Goal: Book appointment/travel/reservation

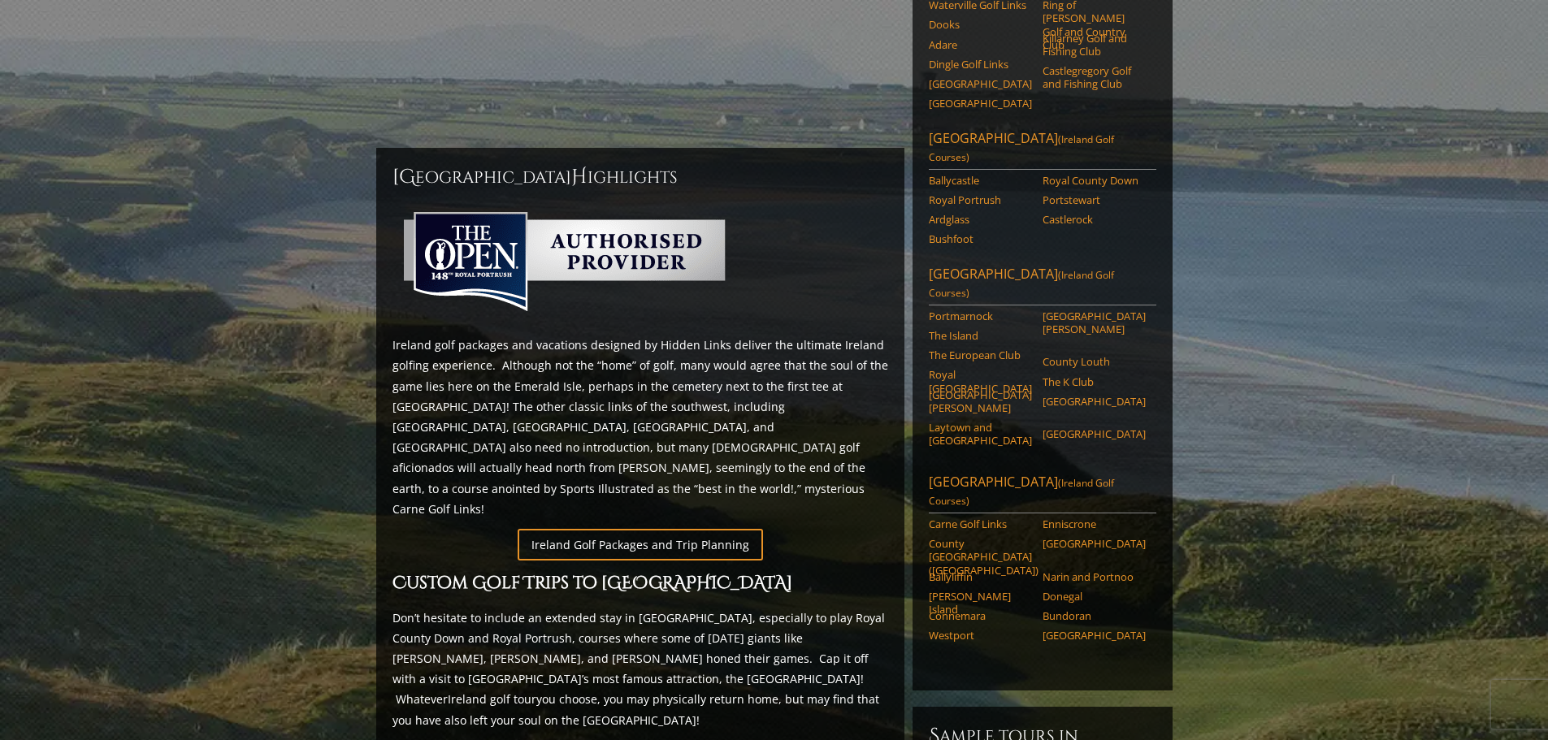
scroll to position [406, 0]
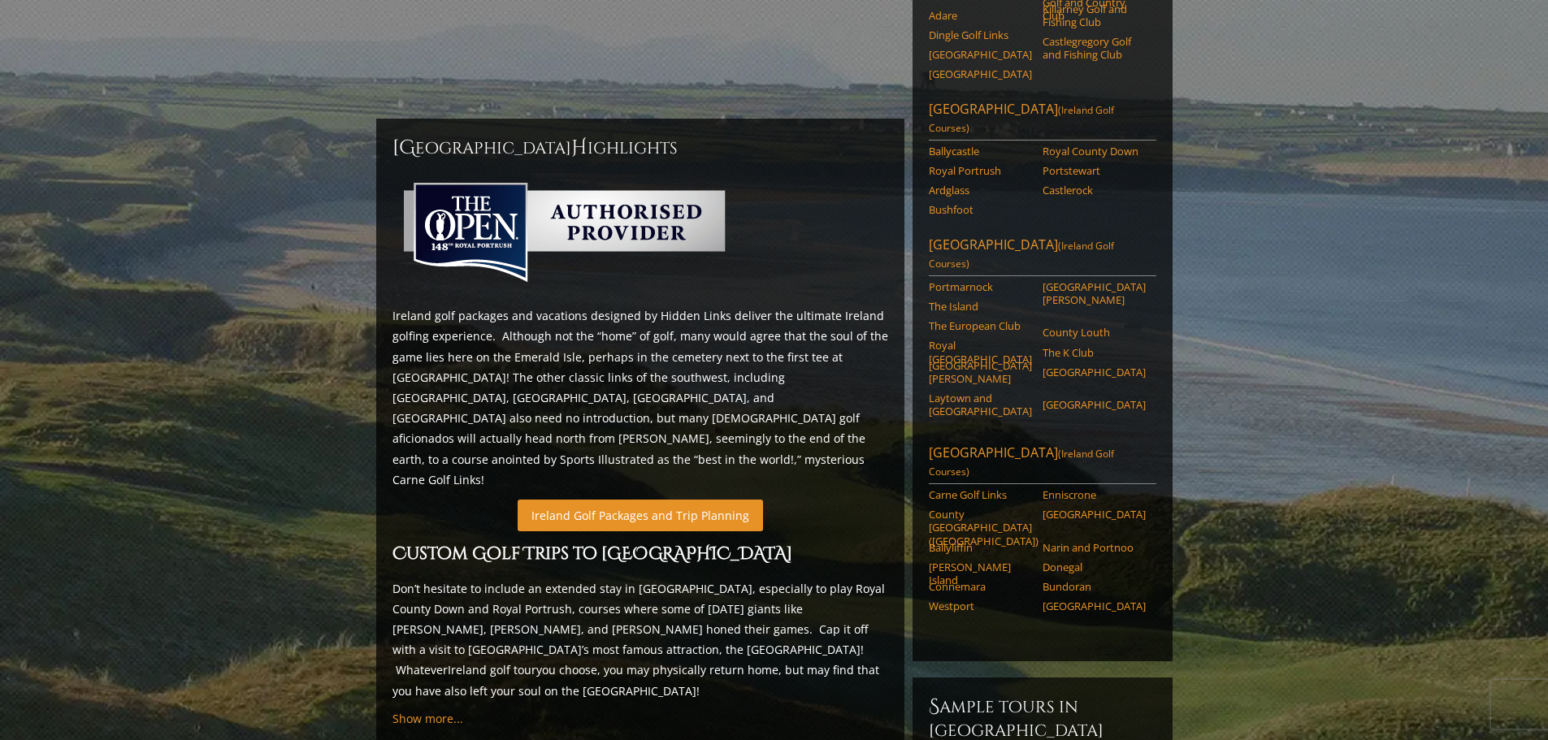
click at [621, 500] on link "Ireland Golf Packages and Trip Planning" at bounding box center [640, 516] width 245 height 32
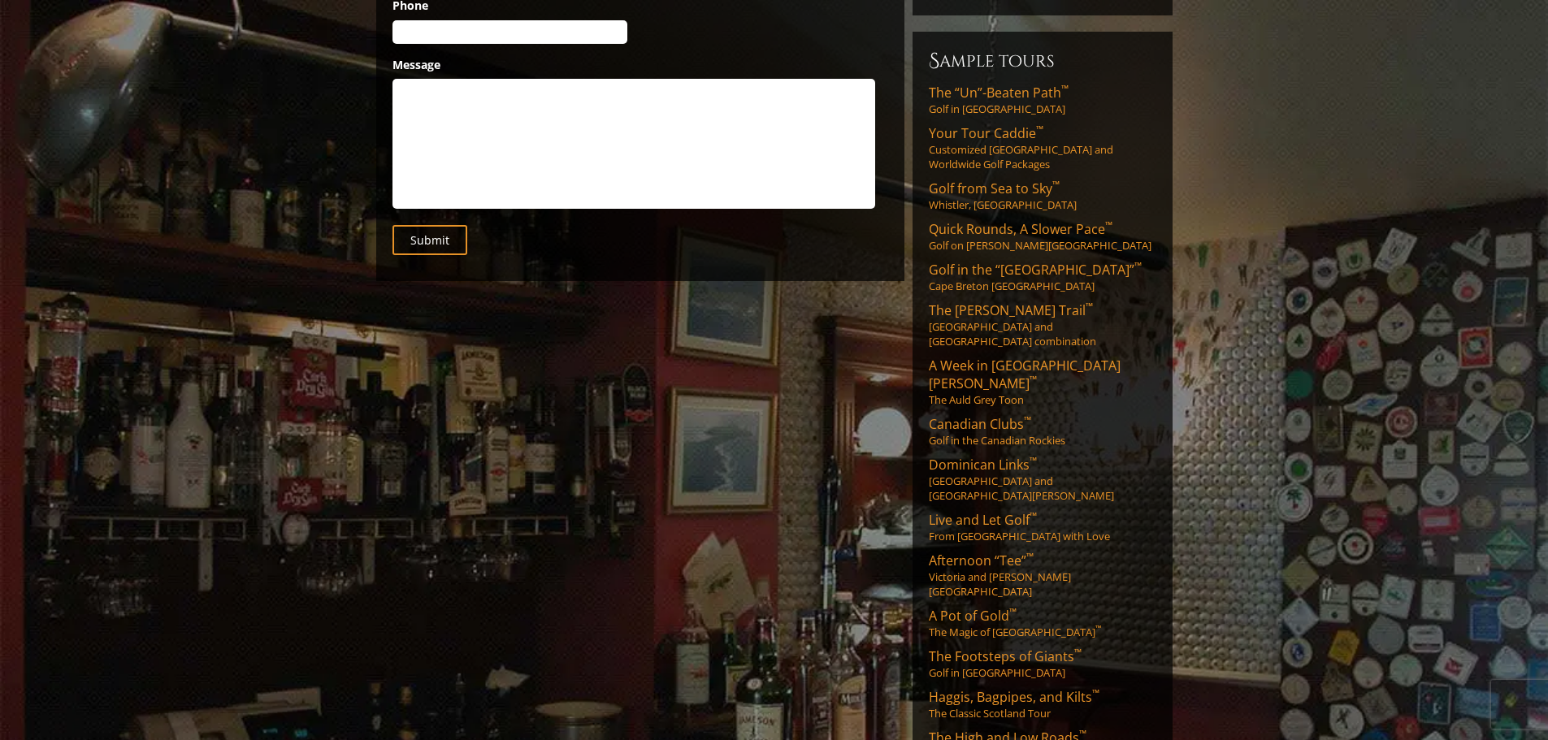
scroll to position [406, 0]
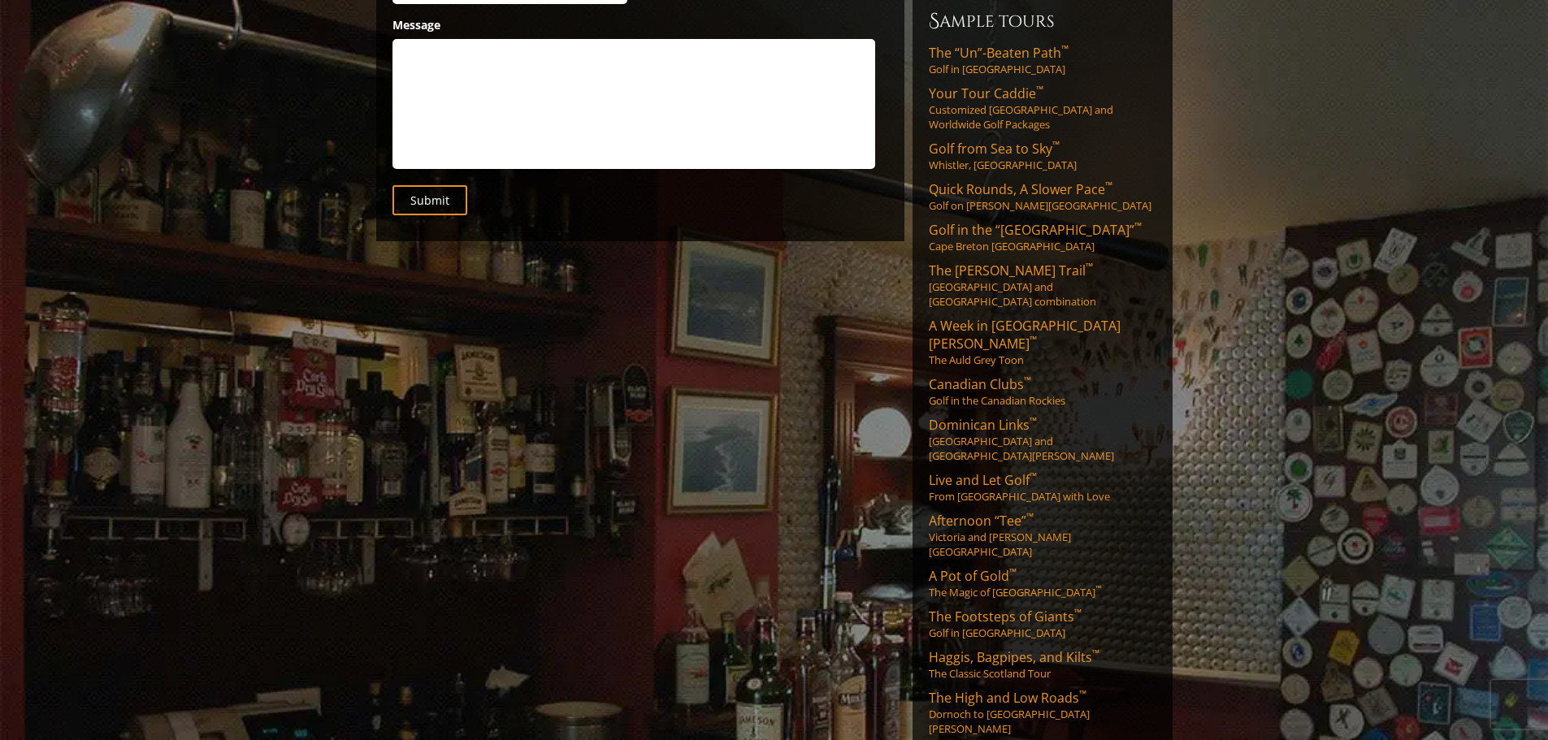
click at [988, 567] on span "A Pot of Gold ™" at bounding box center [973, 576] width 88 height 18
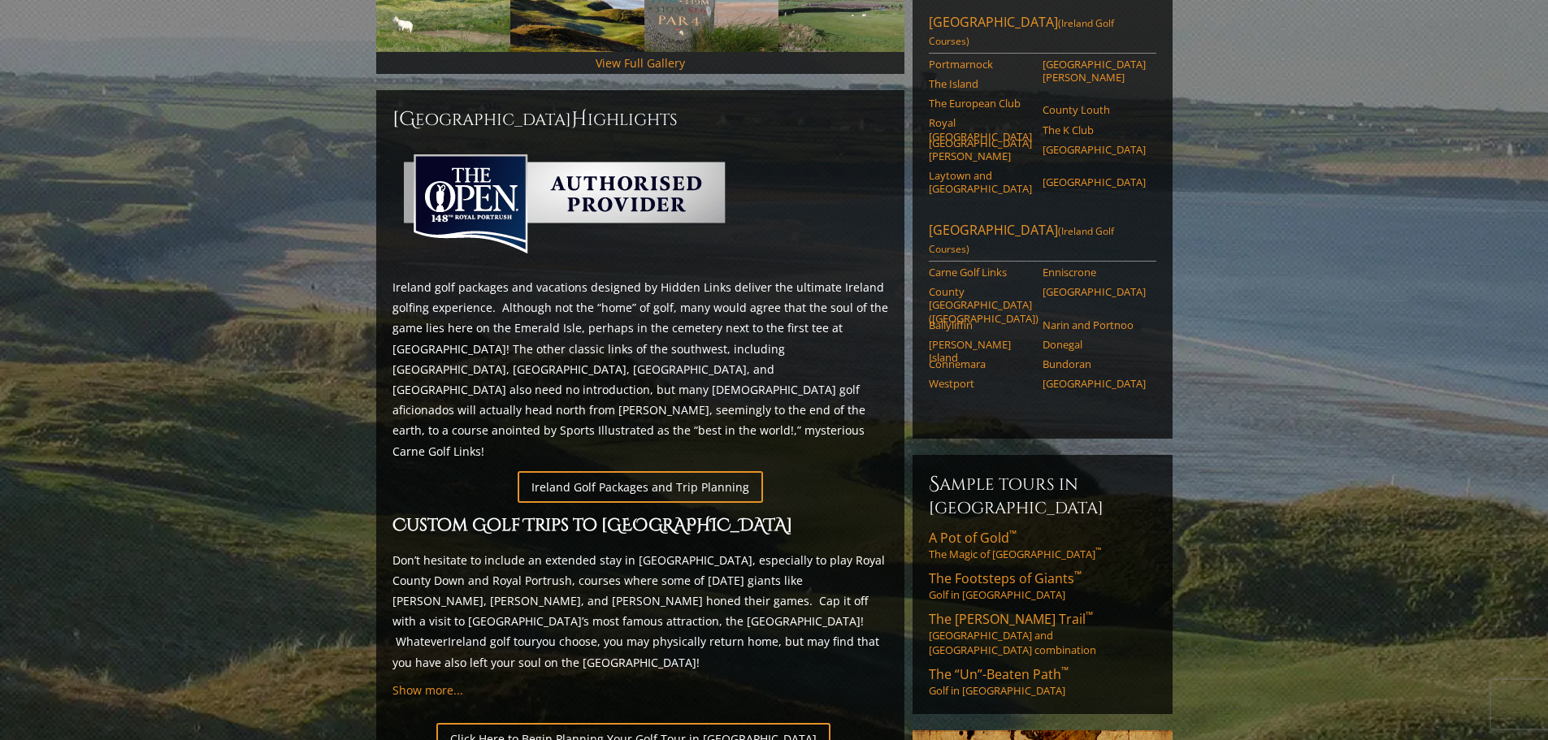
scroll to position [650, 0]
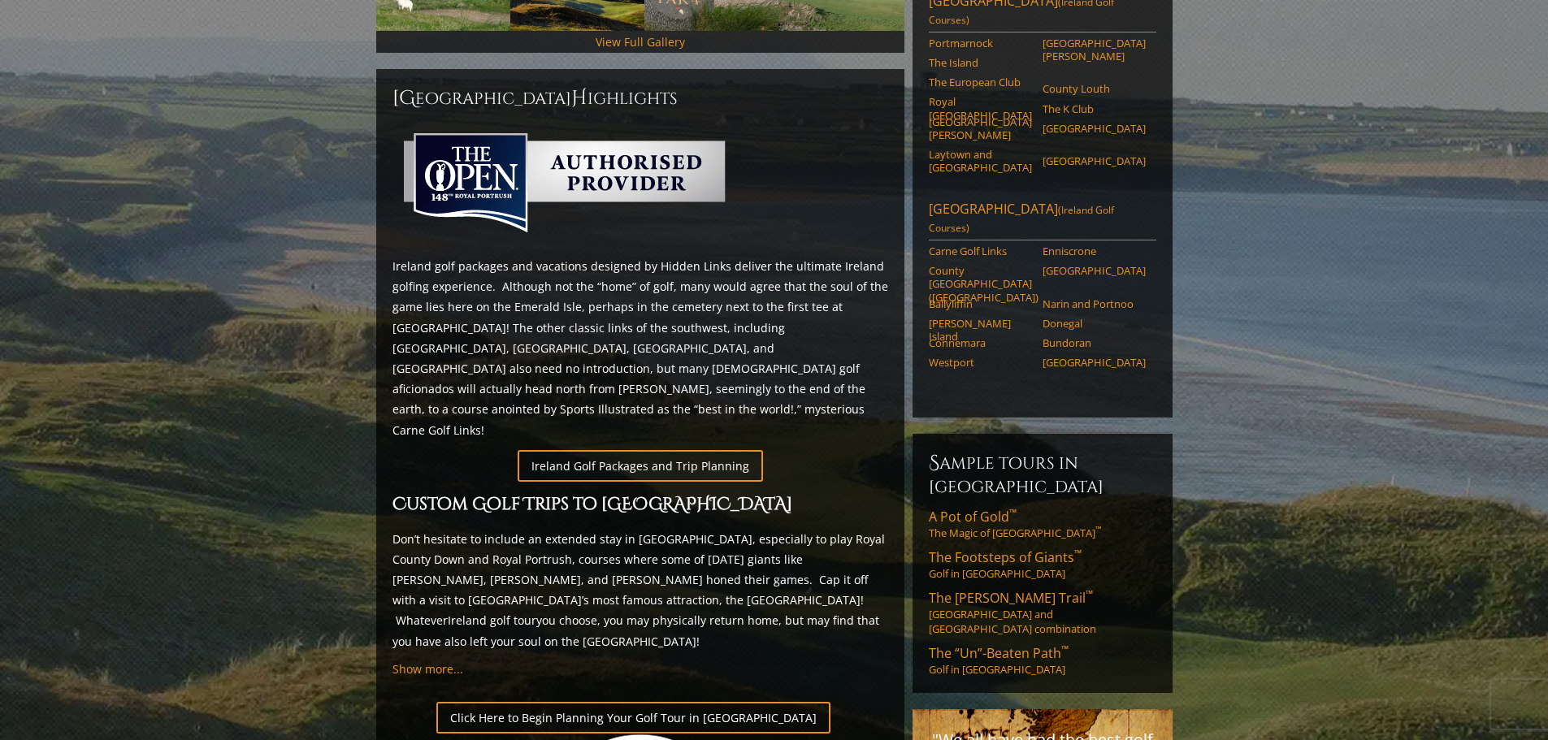
click at [646, 450] on link "Ireland Golf Packages and Trip Planning" at bounding box center [640, 466] width 245 height 32
